Goal: Task Accomplishment & Management: Manage account settings

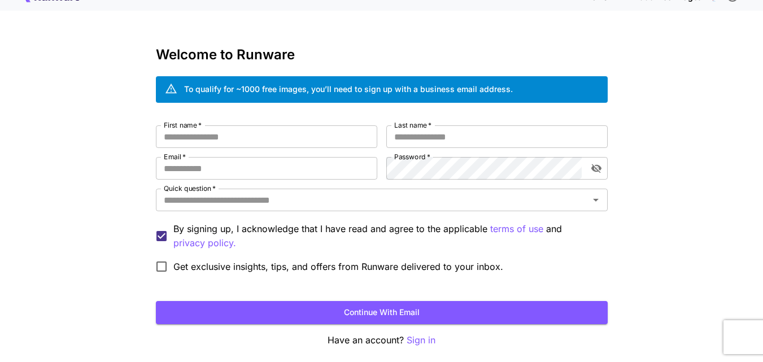
scroll to position [56, 0]
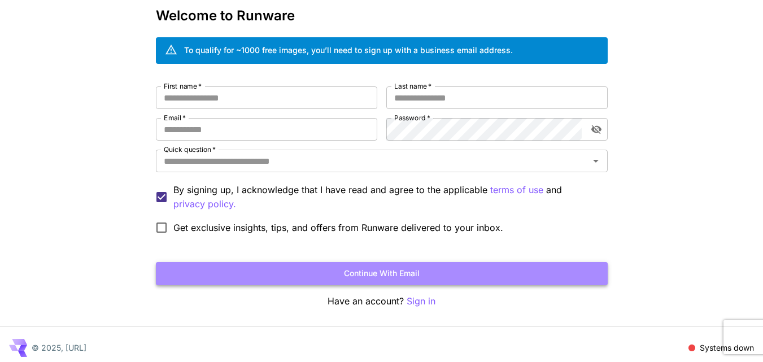
click at [387, 270] on button "Continue with email" at bounding box center [382, 273] width 452 height 23
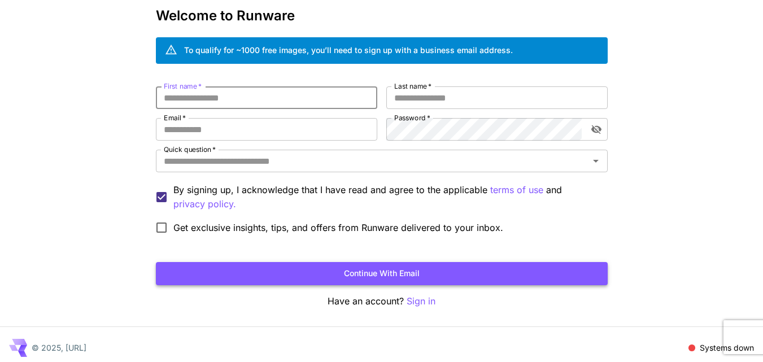
click at [313, 280] on button "Continue with email" at bounding box center [382, 273] width 452 height 23
click at [233, 101] on input "First name   *" at bounding box center [266, 97] width 221 height 23
type input "**********"
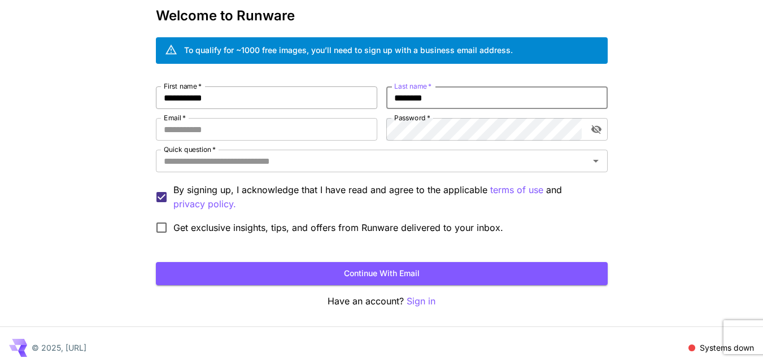
type input "********"
type input "**********"
click at [325, 162] on input "Quick question   *" at bounding box center [372, 161] width 426 height 16
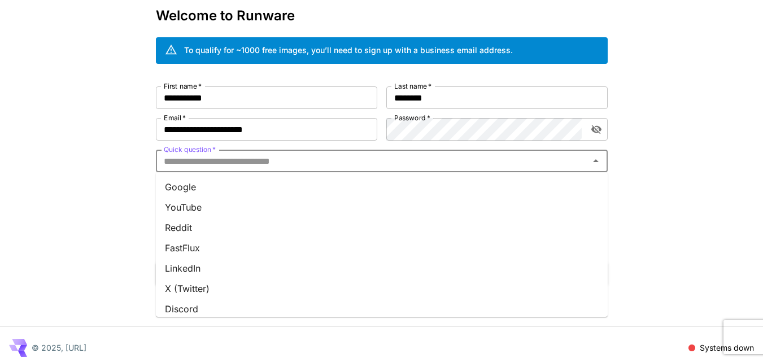
scroll to position [30, 0]
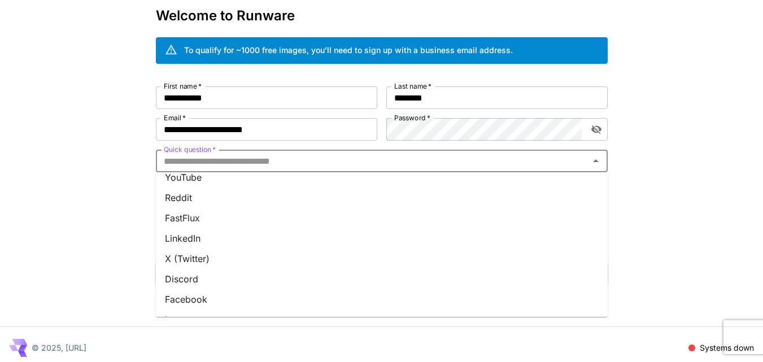
click at [258, 264] on li "X (Twitter)" at bounding box center [382, 258] width 452 height 20
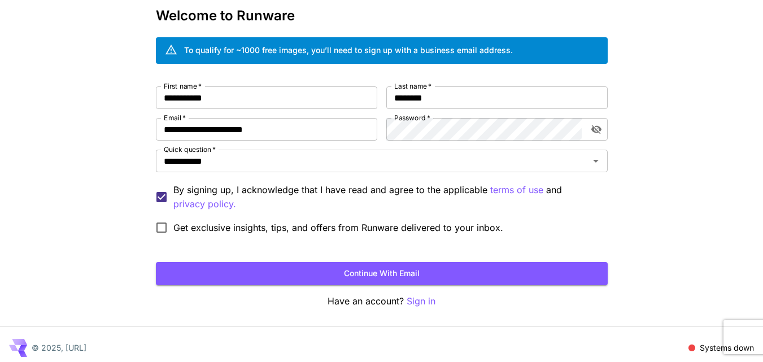
click at [336, 260] on form "**********" at bounding box center [382, 185] width 452 height 199
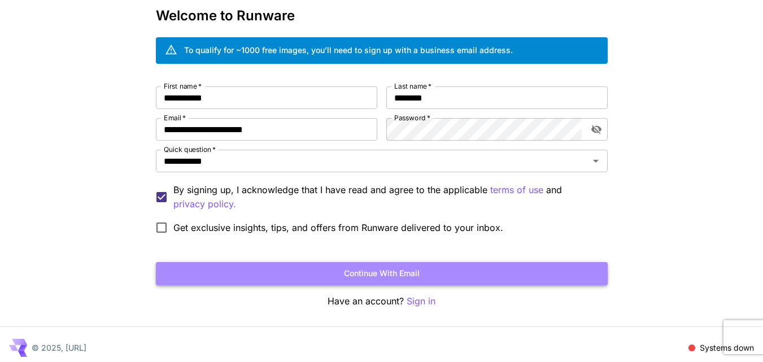
click at [344, 273] on button "Continue with email" at bounding box center [382, 273] width 452 height 23
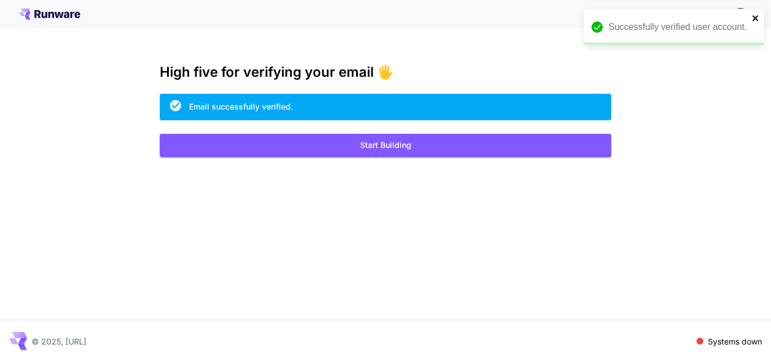
click at [755, 17] on icon "close" at bounding box center [755, 18] width 6 height 6
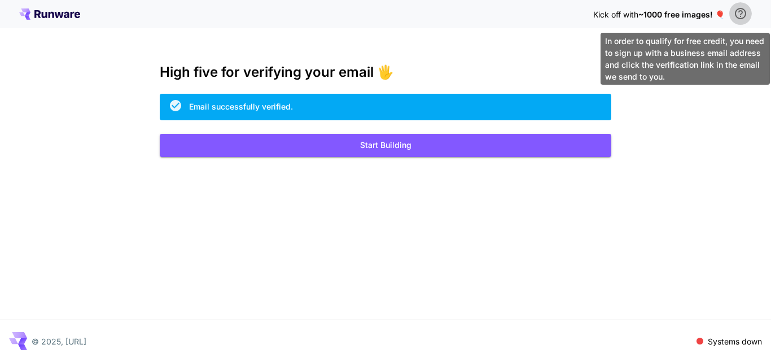
click at [734, 14] on icon "\a In order to qualify for free credit, you need to sign up with a business ema…" at bounding box center [741, 14] width 14 height 14
click at [735, 10] on icon "\a In order to qualify for free credit, you need to sign up with a business ema…" at bounding box center [741, 14] width 14 height 14
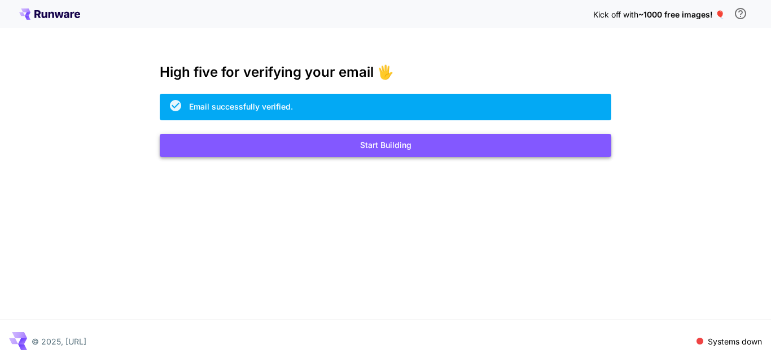
click at [369, 153] on button "Start Building" at bounding box center [386, 145] width 452 height 23
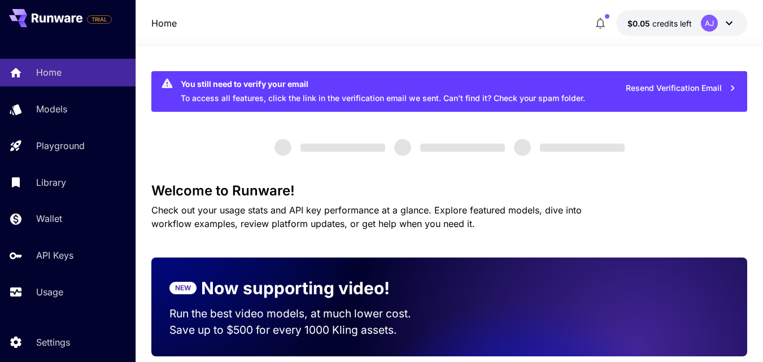
click at [734, 25] on icon at bounding box center [729, 23] width 14 height 14
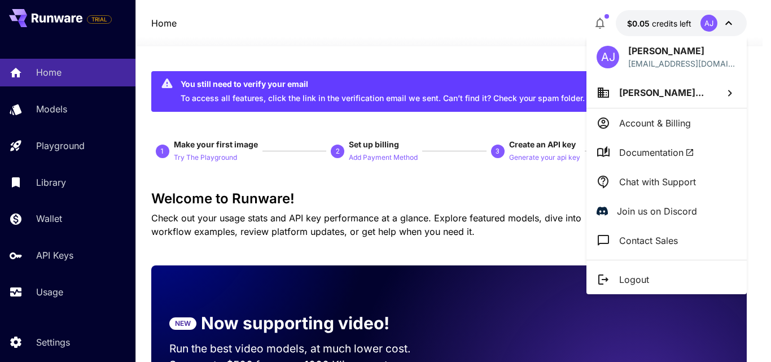
click at [470, 36] on div at bounding box center [385, 181] width 771 height 362
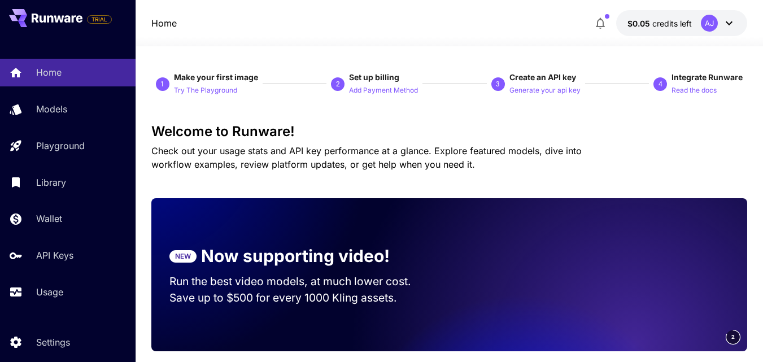
scroll to position [83, 0]
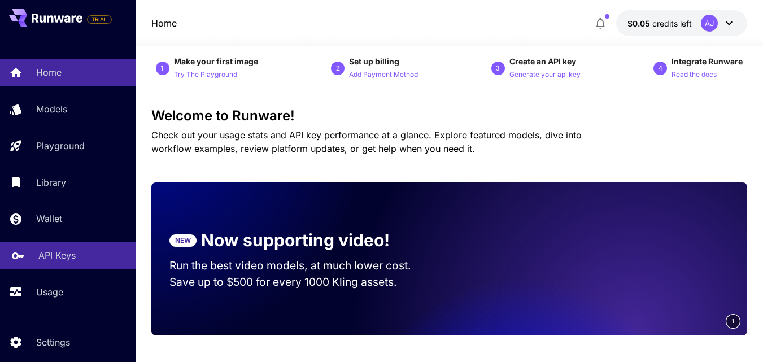
click at [74, 249] on div "API Keys" at bounding box center [82, 255] width 88 height 14
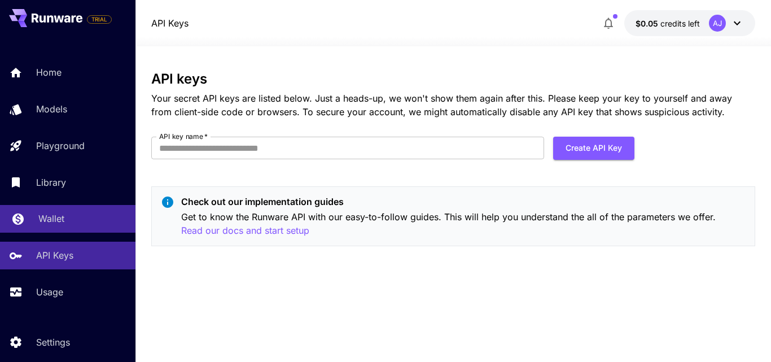
click at [68, 214] on div "Wallet" at bounding box center [82, 219] width 88 height 14
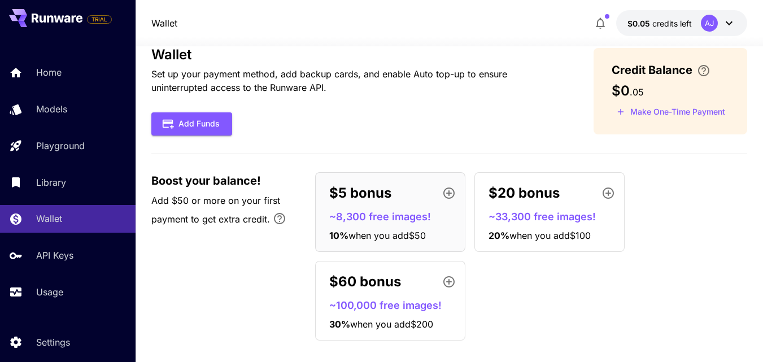
scroll to position [37, 0]
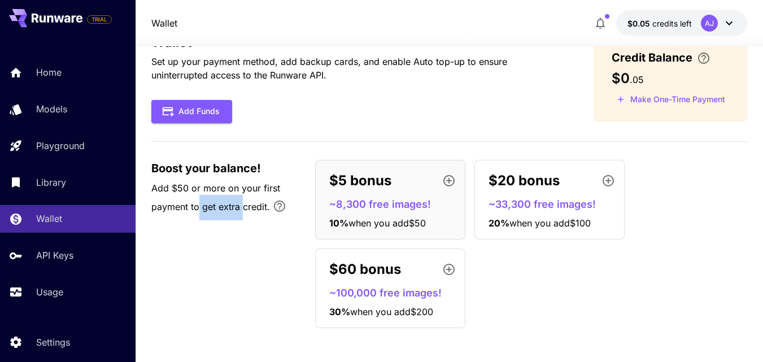
drag, startPoint x: 210, startPoint y: 203, endPoint x: 242, endPoint y: 204, distance: 31.6
click at [242, 204] on span "Add $50 or more on your first payment to get extra credit." at bounding box center [215, 197] width 129 height 30
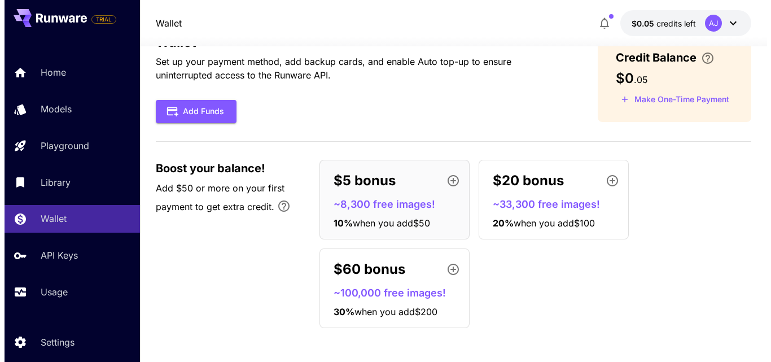
scroll to position [0, 0]
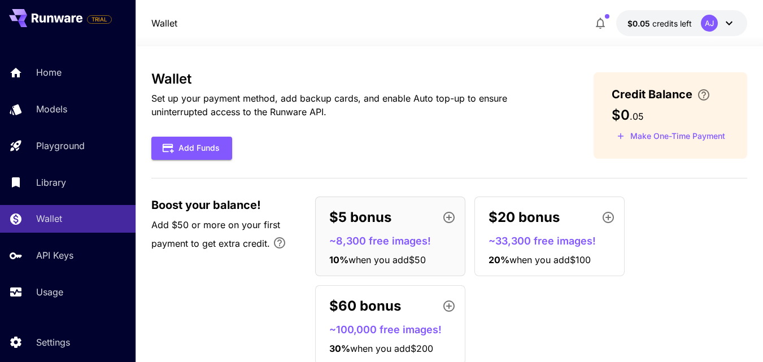
click at [726, 26] on icon at bounding box center [729, 23] width 14 height 14
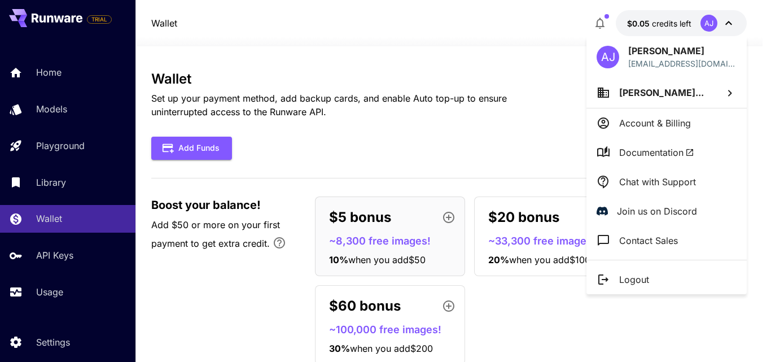
click at [690, 307] on div at bounding box center [385, 181] width 771 height 362
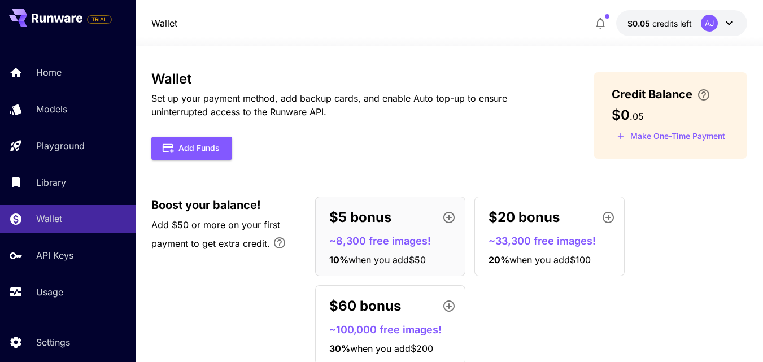
click at [722, 21] on icon at bounding box center [729, 23] width 14 height 14
